Goal: Go to known website: Go to known website

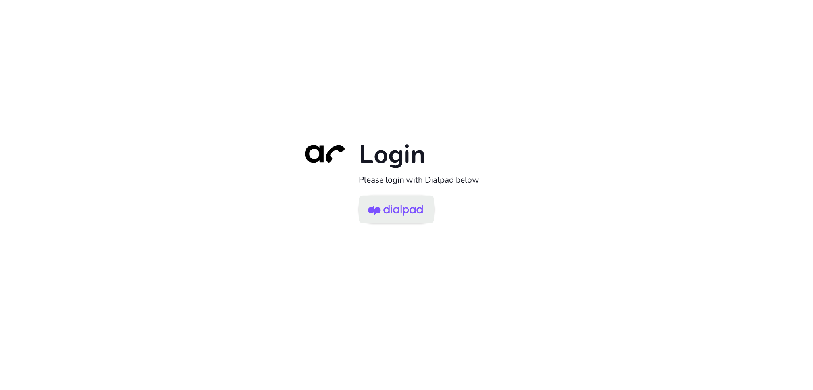
click at [389, 207] on img at bounding box center [395, 210] width 55 height 26
drag, startPoint x: 639, startPoint y: 73, endPoint x: 640, endPoint y: 68, distance: 5.0
click at [638, 72] on div "Login Please login with Dialpad below" at bounding box center [406, 195] width 813 height 390
click at [382, 213] on img at bounding box center [395, 210] width 55 height 26
